Goal: Information Seeking & Learning: Learn about a topic

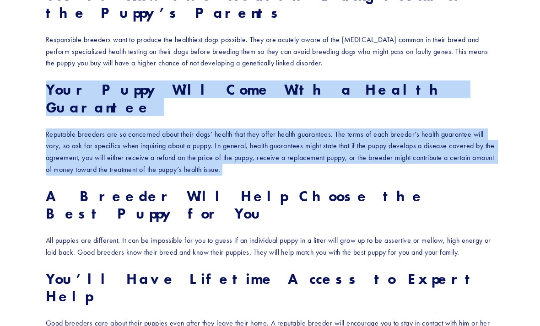
scroll to position [698, 0]
click at [47, 187] on strong "A Breeder Will Help Choose the Best Puppy for You" at bounding box center [242, 204] width 392 height 35
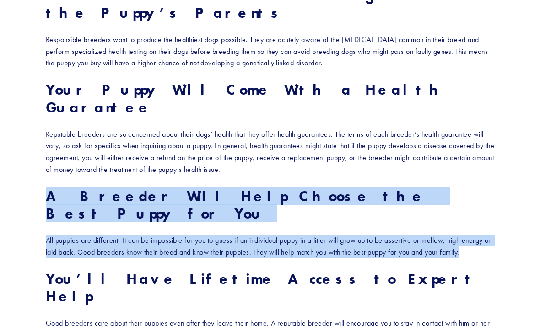
copy div "A Breeder Will Help Choose the Best Puppy for You All puppies are different. It…"
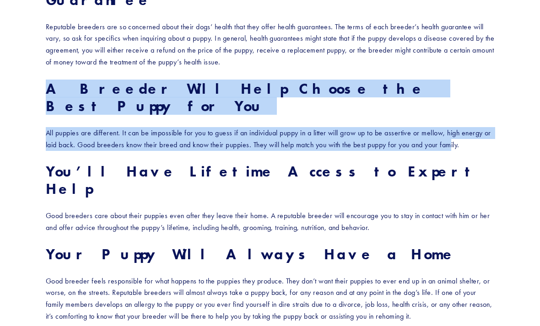
scroll to position [806, 0]
click at [50, 162] on strong "You’ll Have Lifetime Access to Expert Help" at bounding box center [268, 179] width 444 height 35
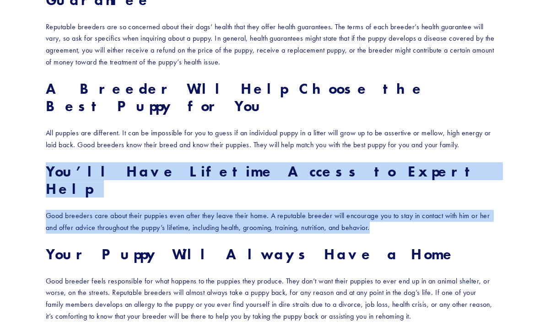
copy div "You’ll Have Lifetime Access to Expert Help Good breeders care about their puppi…"
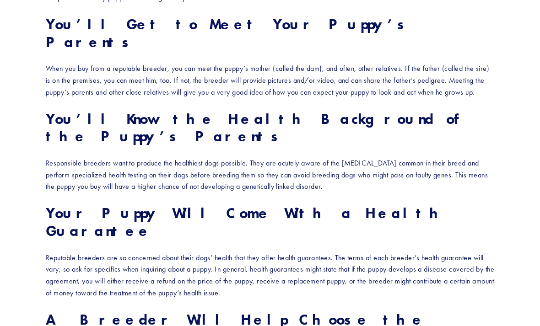
scroll to position [574, 0]
copy div "You’ll Know the Health Background of the Puppy’s Parents Responsible breeders w…"
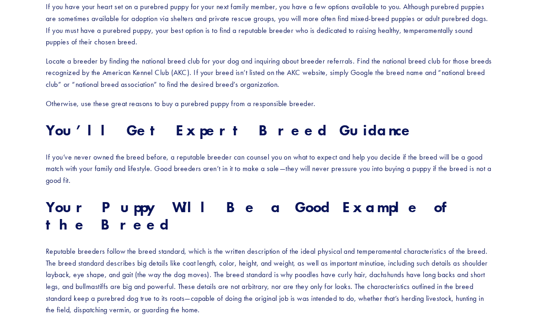
scroll to position [199, 0]
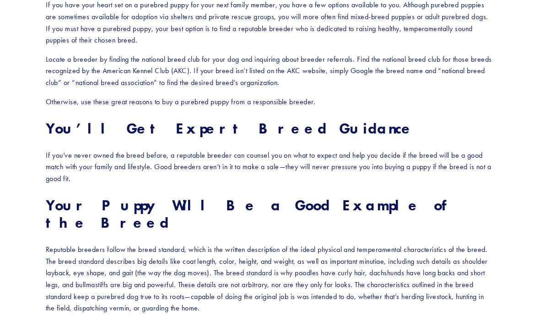
click at [470, 178] on p "If you’ve never owned the breed before, a reputable breeder can counsel you on …" at bounding box center [270, 167] width 448 height 35
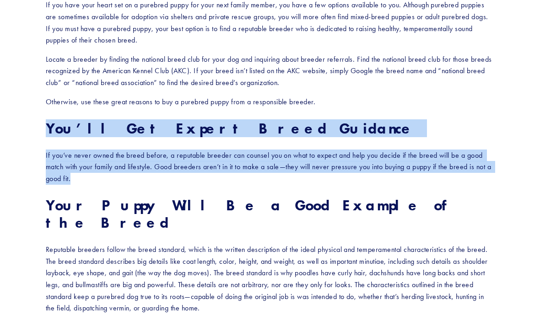
copy div "You’ll Get Expert Breed Guidance If you’ve never owned the breed before, a repu…"
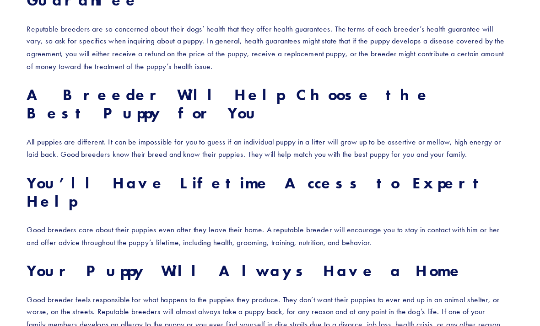
scroll to position [806, 0]
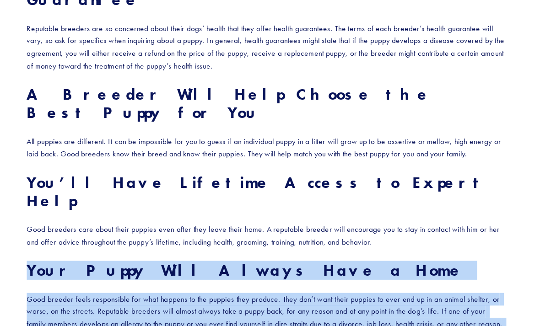
copy div "Your Puppy Will Always Have a Home Good breeder feels responsible for what happ…"
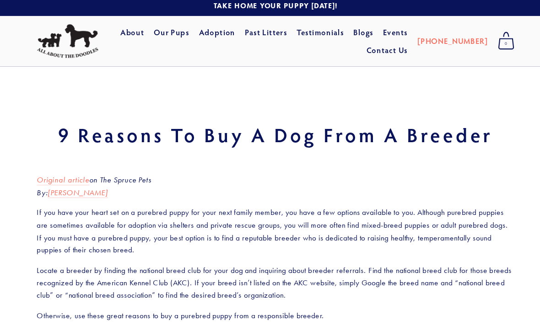
scroll to position [4, 0]
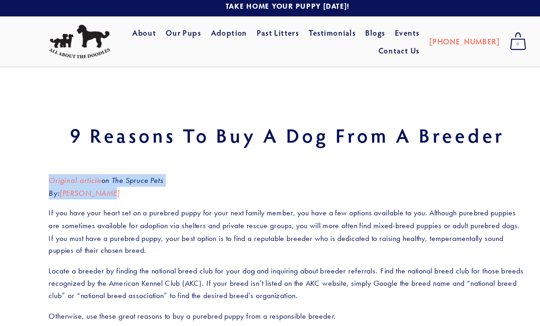
copy p "Original article on The Spruce Pets By: [PERSON_NAME]"
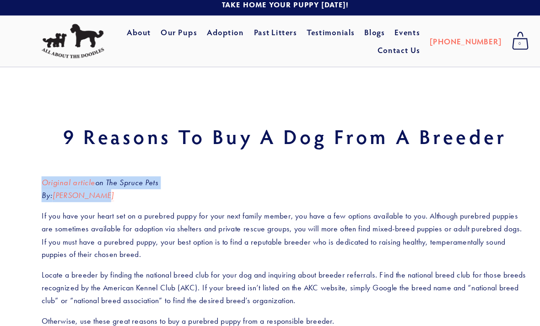
scroll to position [0, 0]
